Goal: Check status

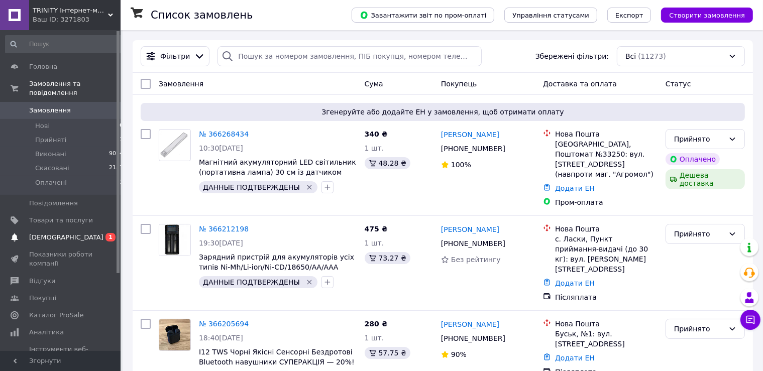
click at [69, 233] on span "[DEMOGRAPHIC_DATA]" at bounding box center [61, 237] width 64 height 9
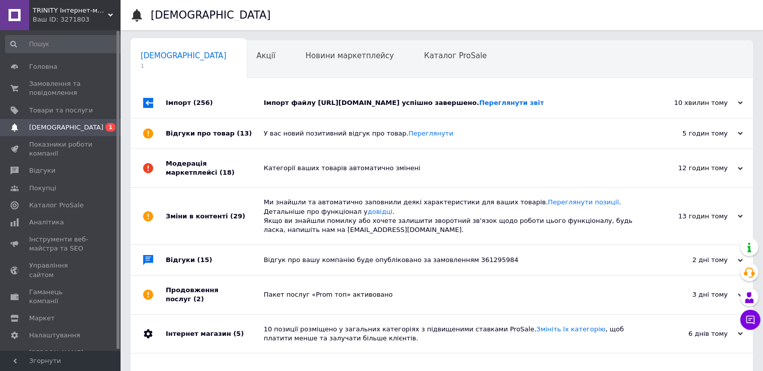
click at [353, 107] on div "Імпорт файлу [URL][DOMAIN_NAME] успішно завершено. Переглянути звіт" at bounding box center [453, 102] width 379 height 9
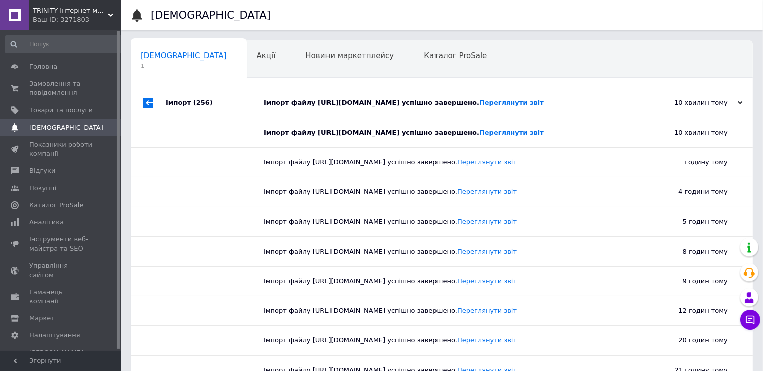
click at [48, 127] on span "[DEMOGRAPHIC_DATA]" at bounding box center [66, 127] width 74 height 9
click at [34, 143] on span "Показники роботи компанії" at bounding box center [61, 149] width 64 height 18
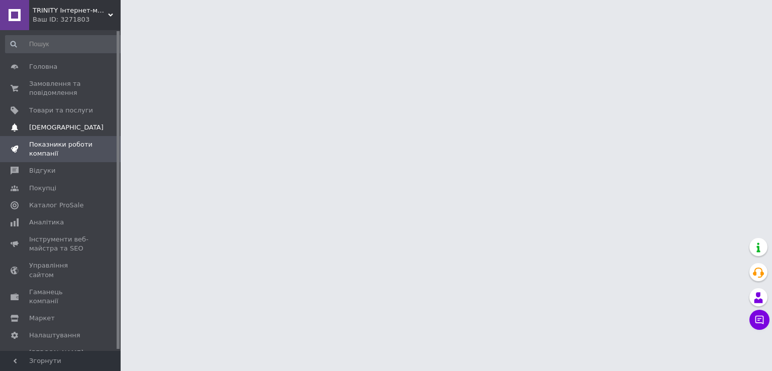
click at [41, 130] on span "[DEMOGRAPHIC_DATA]" at bounding box center [66, 127] width 74 height 9
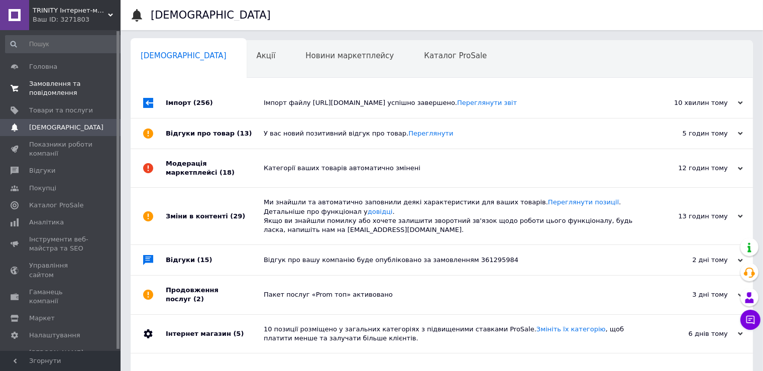
click at [50, 84] on span "Замовлення та повідомлення" at bounding box center [61, 88] width 64 height 18
